Goal: Find specific fact: Find specific fact

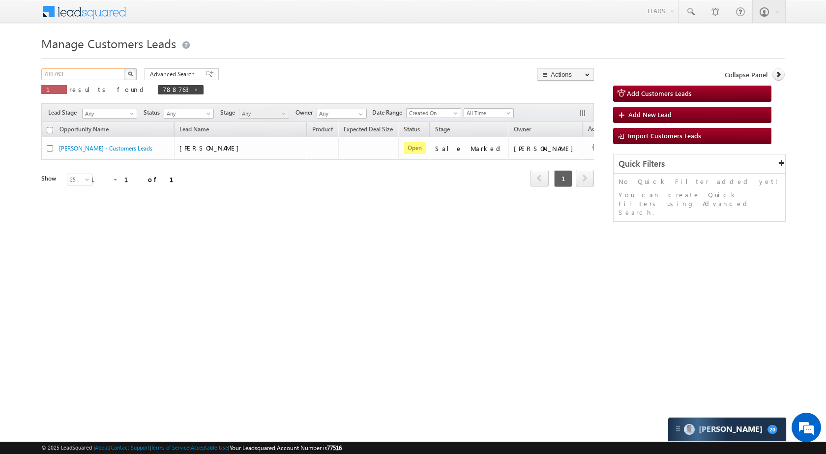
click at [79, 73] on input "788763" at bounding box center [83, 74] width 84 height 12
paste input "85994"
click at [129, 77] on button "button" at bounding box center [130, 74] width 13 height 12
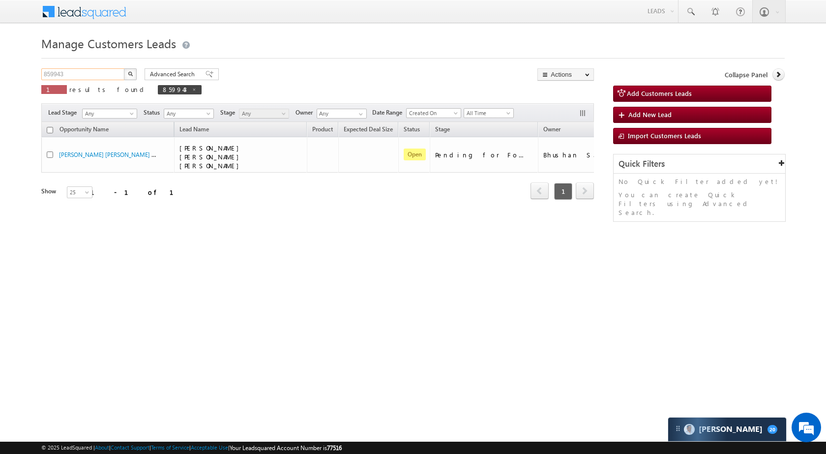
click at [108, 70] on input "859943" at bounding box center [83, 74] width 84 height 12
paste input "75938"
type input "875938"
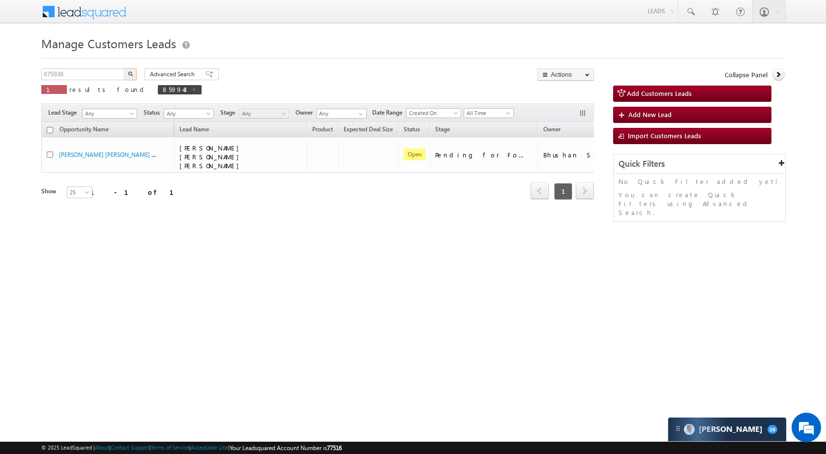
click at [129, 71] on button "button" at bounding box center [130, 74] width 13 height 12
